Goal: Task Accomplishment & Management: Manage account settings

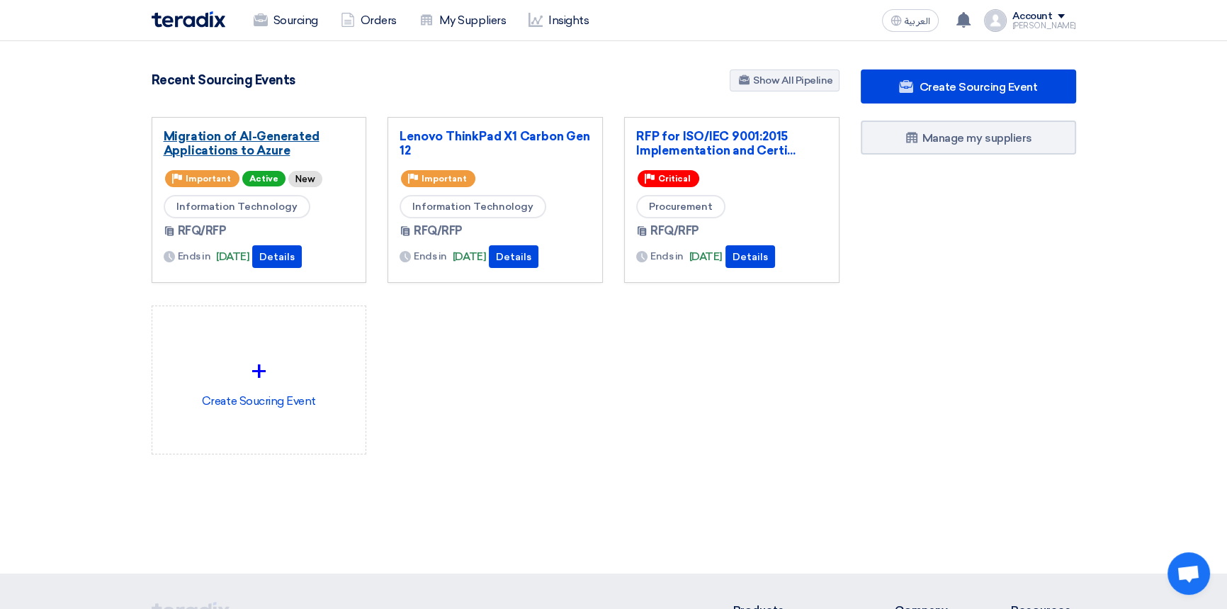
click at [254, 138] on link "Migration of AI-Generated Applications to Azure" at bounding box center [259, 143] width 191 height 28
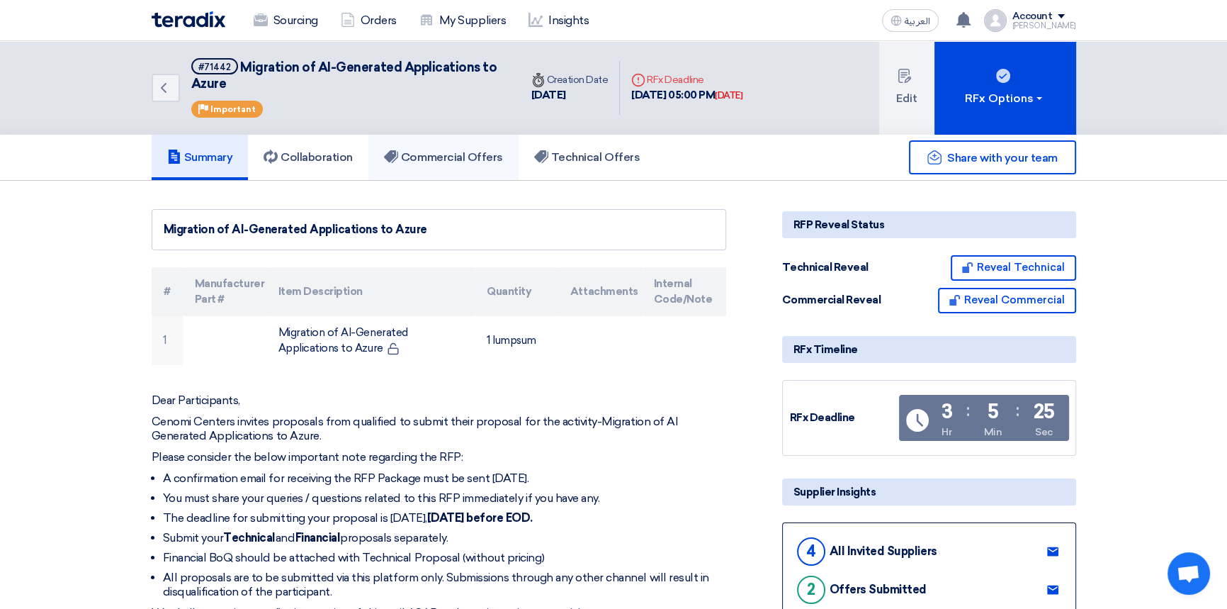
click at [464, 167] on link "Commercial Offers" at bounding box center [444, 157] width 150 height 45
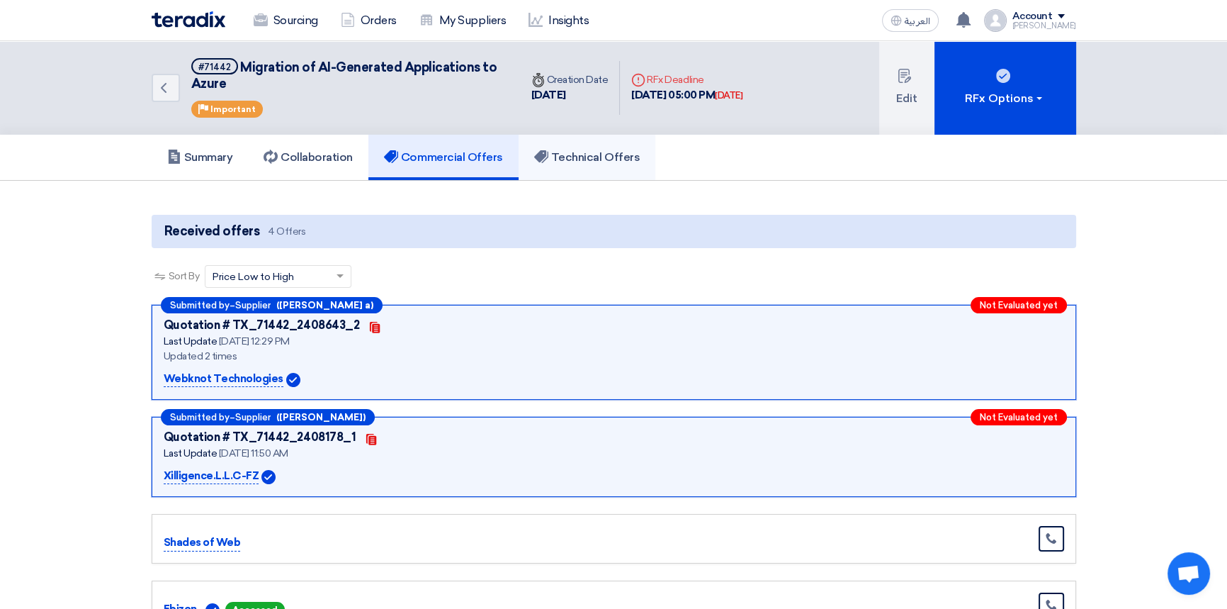
click at [605, 159] on h5 "Technical Offers" at bounding box center [587, 157] width 106 height 14
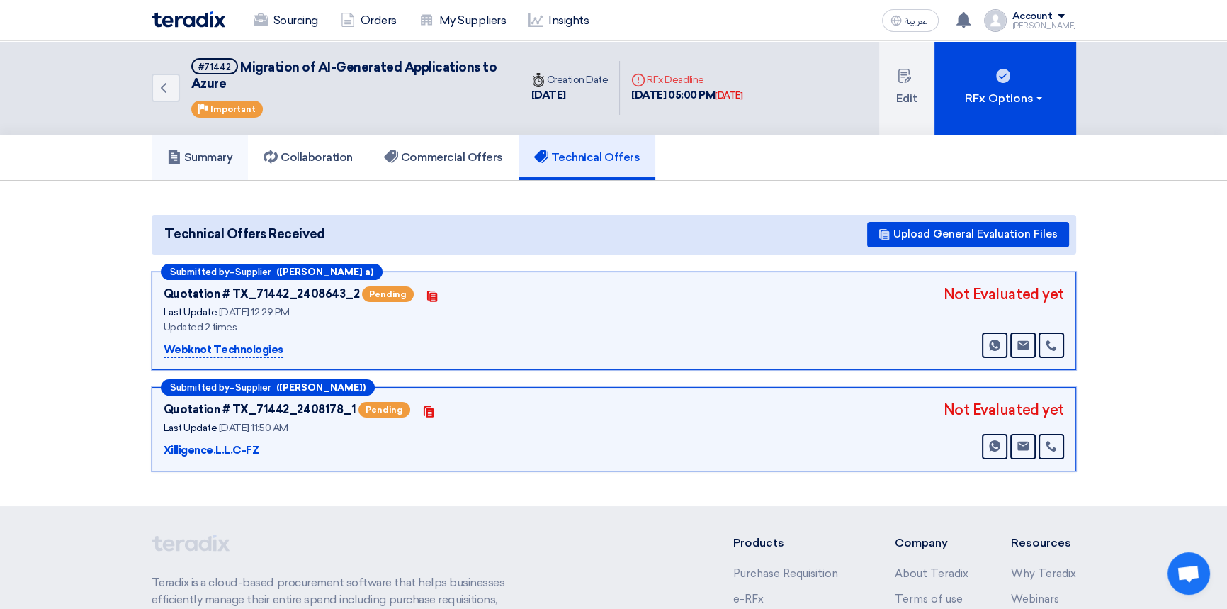
click at [217, 159] on h5 "Summary" at bounding box center [200, 157] width 66 height 14
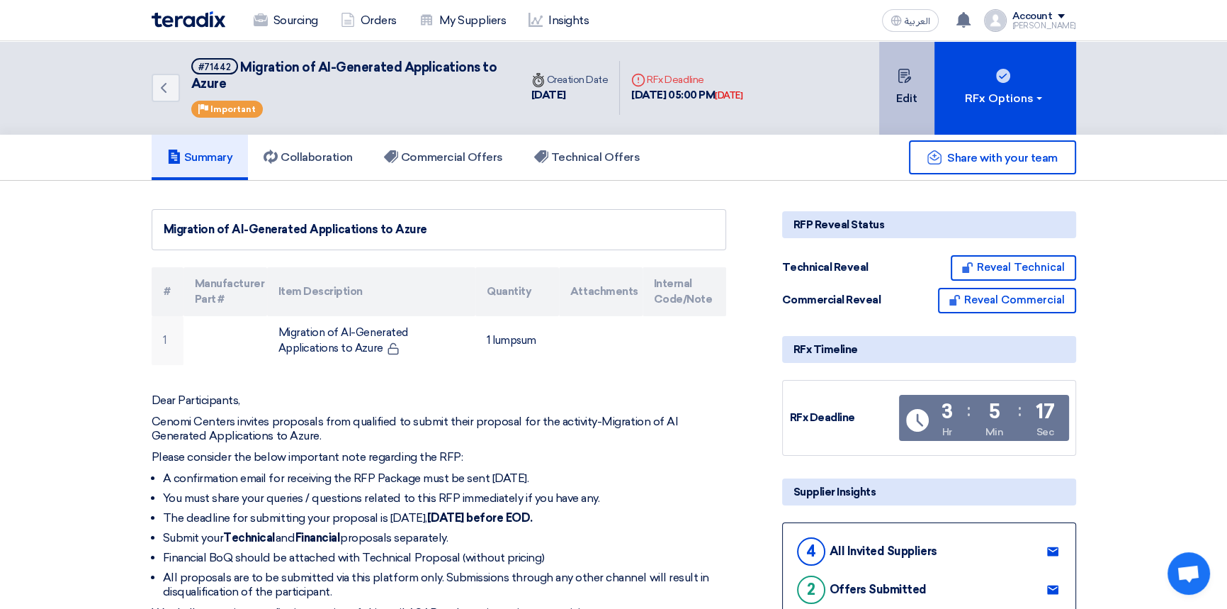
click at [912, 99] on button "Edit" at bounding box center [906, 88] width 55 height 94
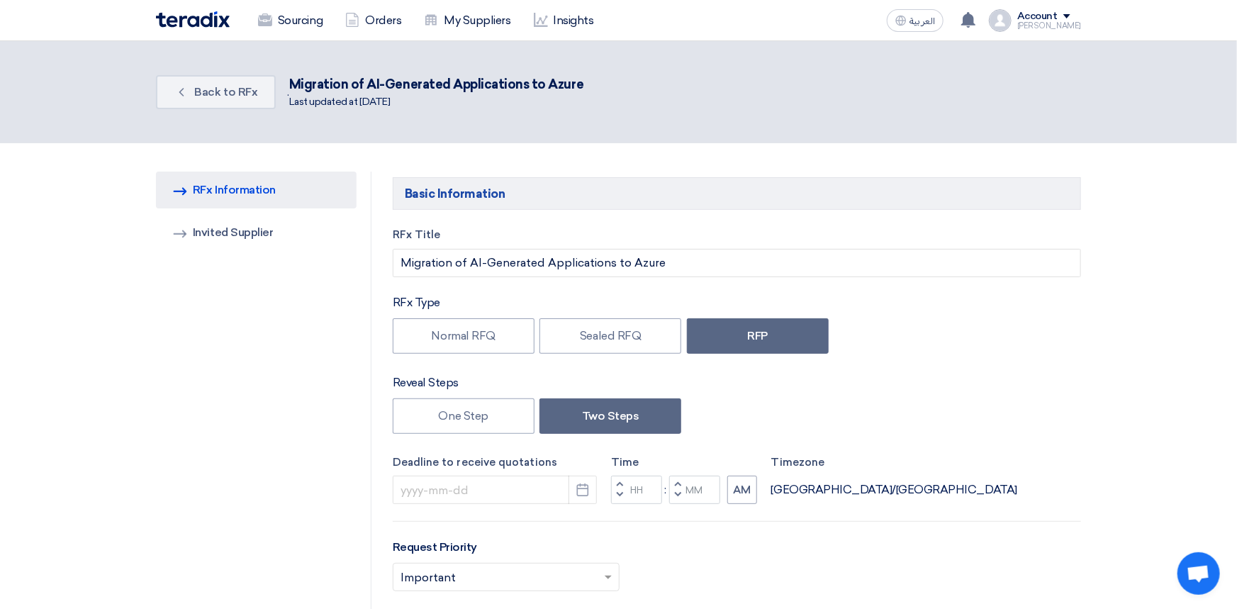
type input "[DATE]"
type input "05"
type input "00"
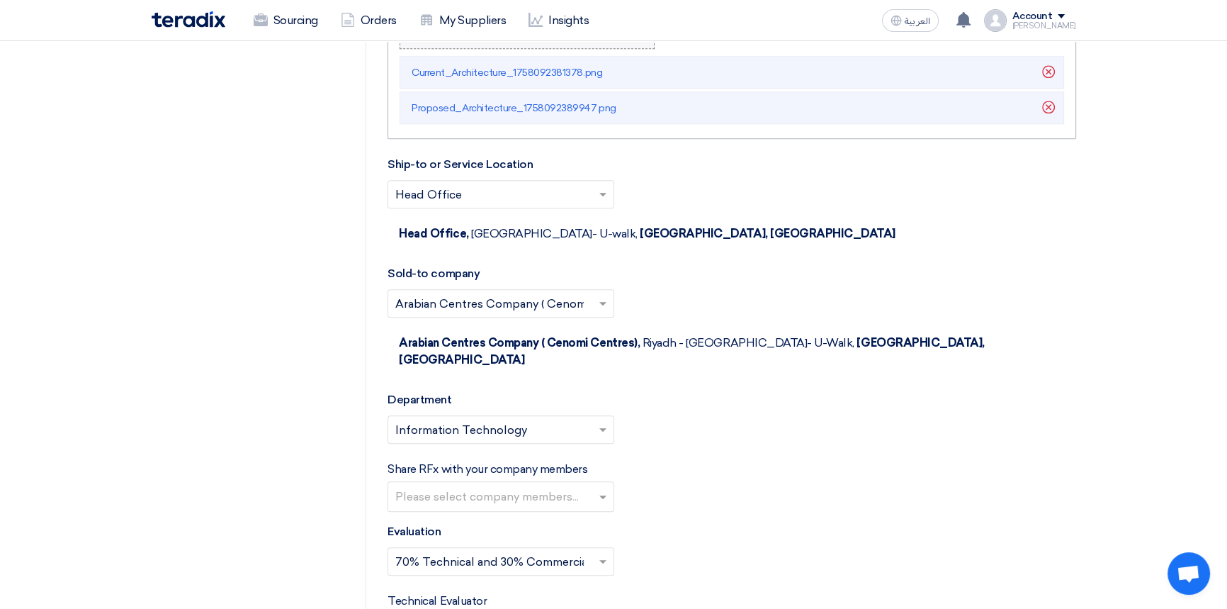
scroll to position [2062, 0]
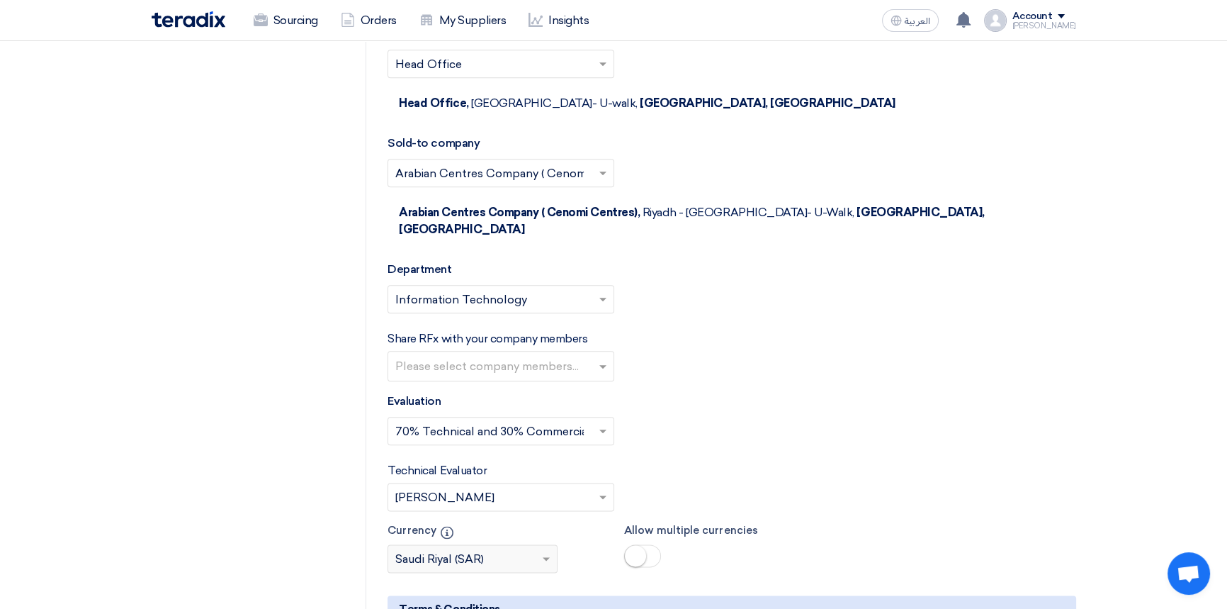
click at [490, 356] on input "text" at bounding box center [502, 367] width 215 height 23
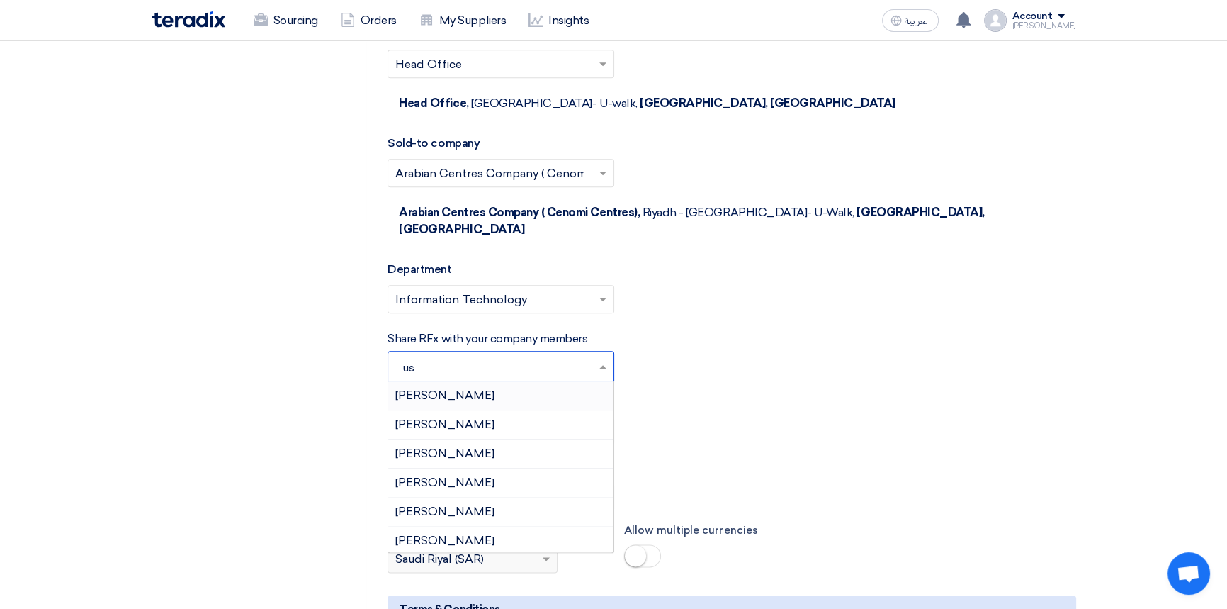
type input "usa"
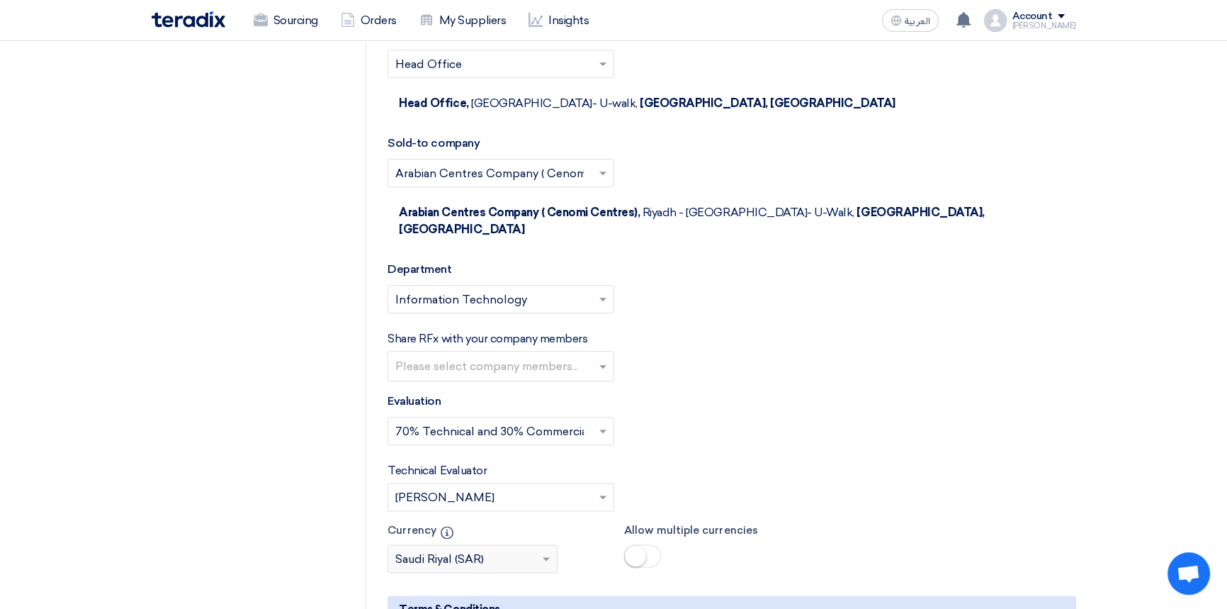
click at [811, 417] on div "Select Evaluation... × 70% Technical and 30% Commercial ×" at bounding box center [732, 437] width 688 height 40
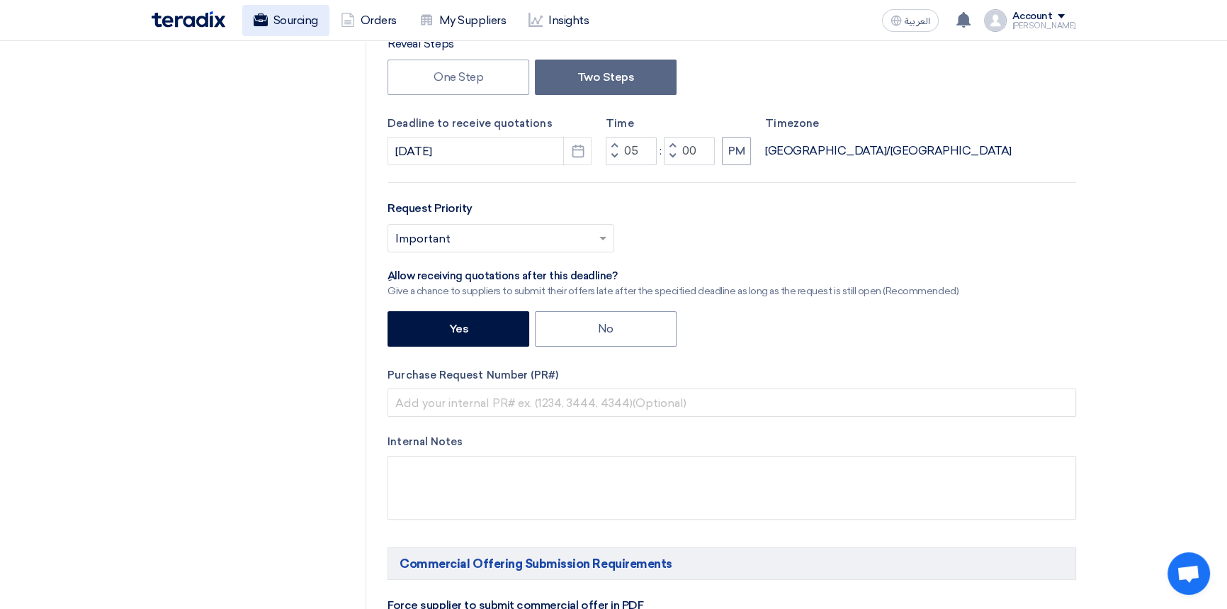
scroll to position [64, 0]
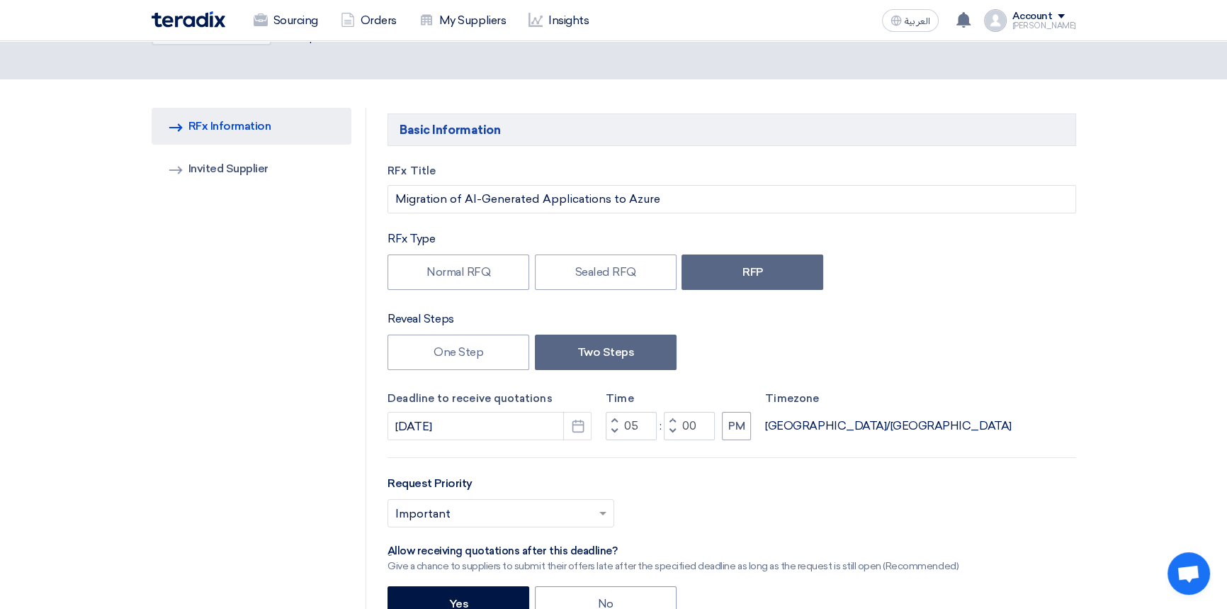
click at [195, 19] on img at bounding box center [189, 19] width 74 height 16
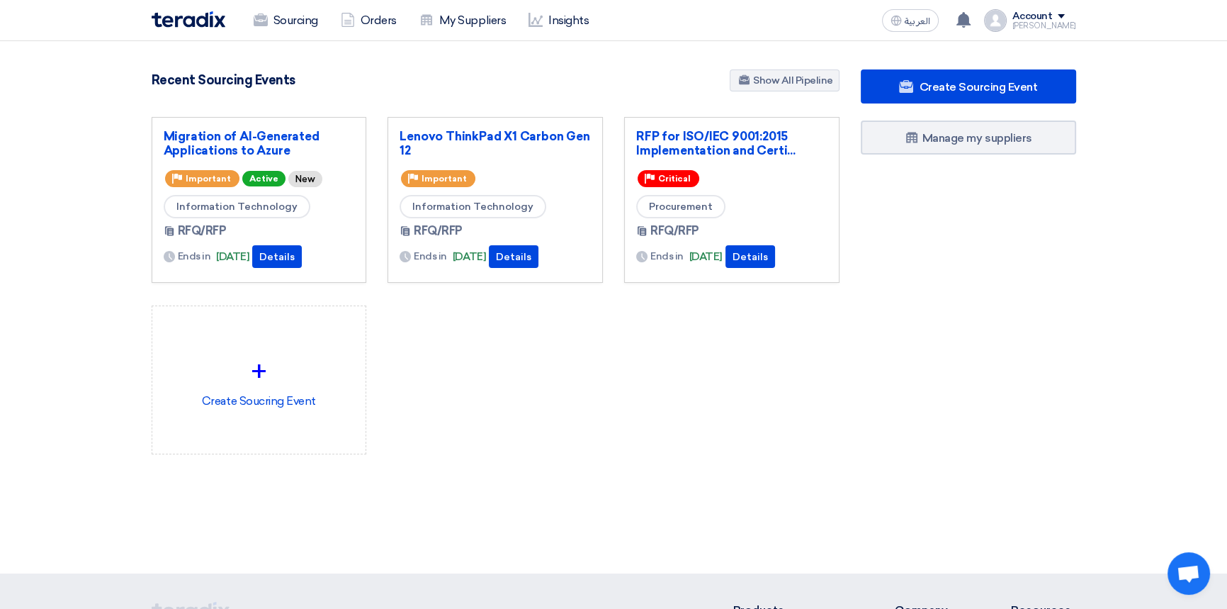
click at [544, 378] on div "Migration of AI-Generated Applications to Azure Priority Important Active New I…" at bounding box center [495, 297] width 709 height 360
